Goal: Task Accomplishment & Management: Use online tool/utility

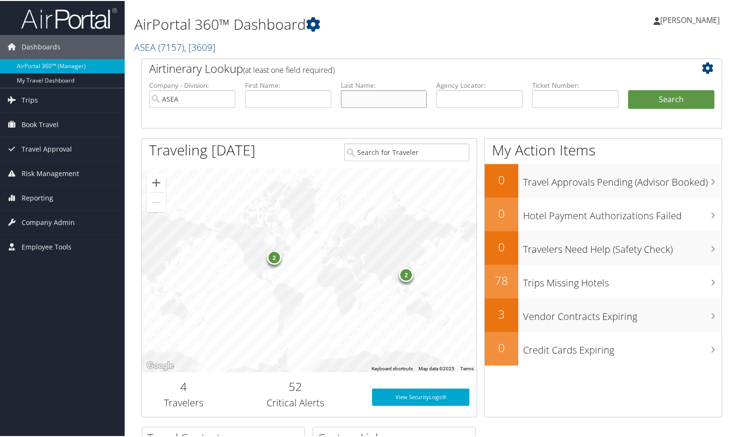
click at [348, 99] on input "text" at bounding box center [384, 98] width 86 height 18
type input "seesion"
click at [669, 96] on button "Search" at bounding box center [671, 98] width 86 height 19
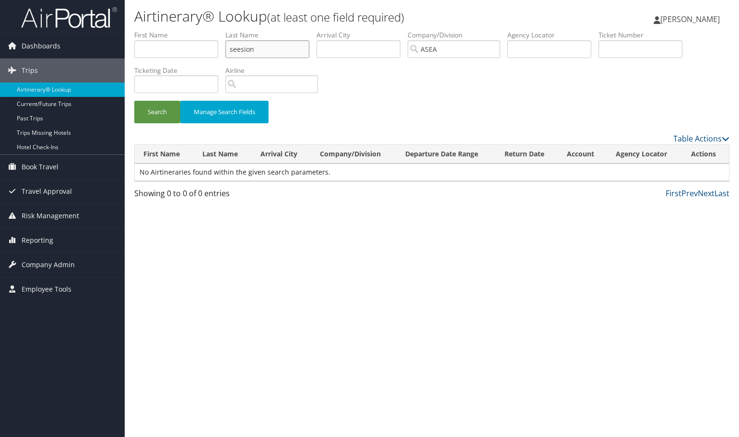
click at [240, 46] on input "seesion" at bounding box center [267, 49] width 84 height 18
click at [162, 110] on button "Search" at bounding box center [157, 112] width 46 height 23
click at [277, 44] on input "session" at bounding box center [267, 49] width 84 height 18
type input "sessions"
click at [164, 115] on button "Search" at bounding box center [157, 112] width 46 height 23
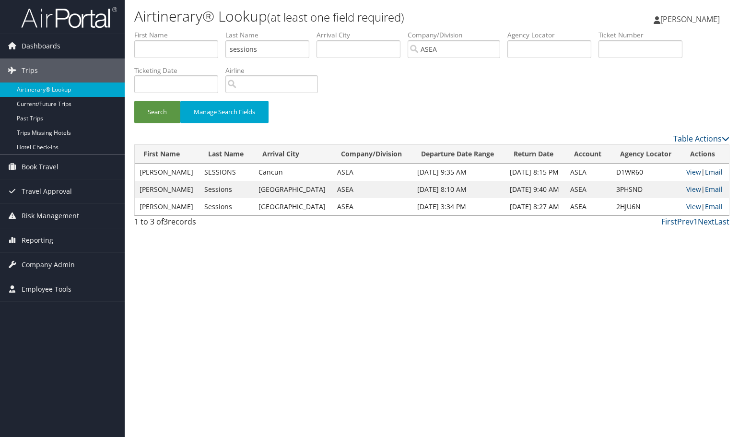
click at [708, 168] on link "Email" at bounding box center [714, 171] width 18 height 9
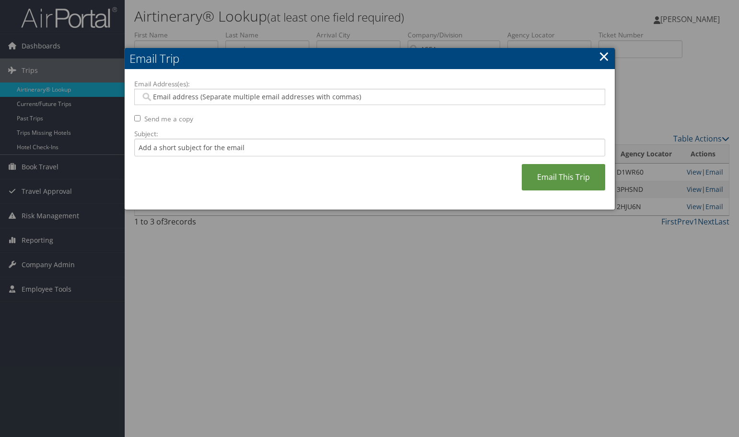
click at [203, 98] on input "Email Address(es):" at bounding box center [369, 97] width 458 height 10
type input "sle"
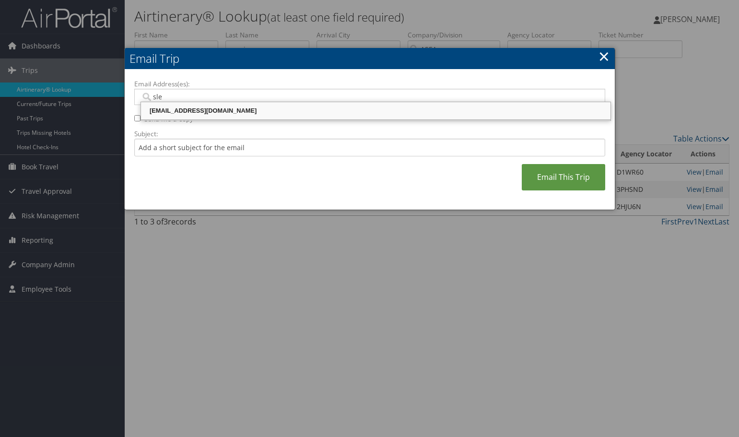
click at [211, 110] on div "[EMAIL_ADDRESS][DOMAIN_NAME]" at bounding box center [375, 111] width 466 height 10
type input "[EMAIL_ADDRESS][DOMAIN_NAME]"
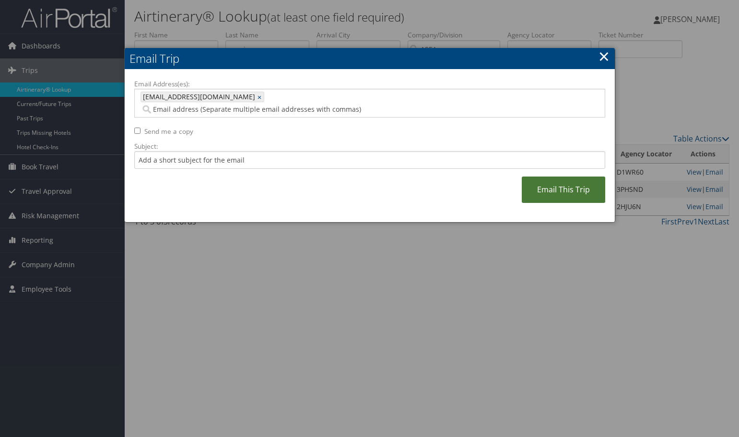
click at [550, 176] on link "Email This Trip" at bounding box center [562, 189] width 83 height 26
